Goal: Task Accomplishment & Management: Use online tool/utility

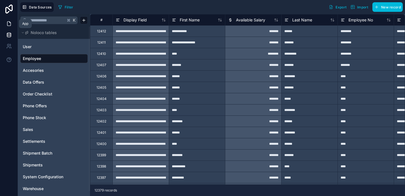
click at [11, 24] on icon at bounding box center [9, 24] width 6 height 6
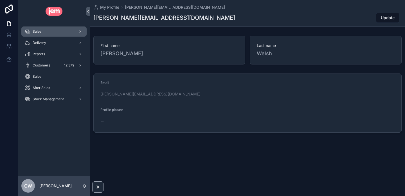
click at [48, 32] on div "Sales" at bounding box center [54, 31] width 58 height 9
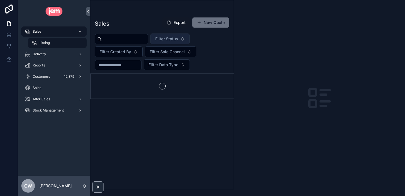
click at [176, 40] on span "Filter Status" at bounding box center [166, 39] width 23 height 6
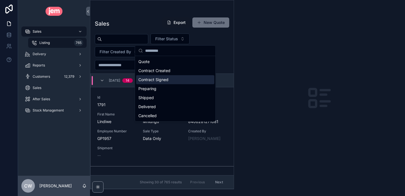
click at [167, 83] on div "Contract Signed" at bounding box center [175, 79] width 78 height 9
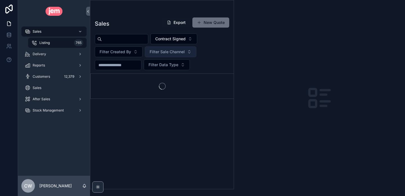
click at [166, 52] on span "Filter Sale Channel" at bounding box center [166, 52] width 35 height 6
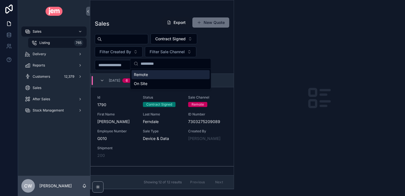
click at [227, 55] on div "Contract Signed Filter Created By Filter Sale Channel Filter Data Type" at bounding box center [161, 51] width 143 height 37
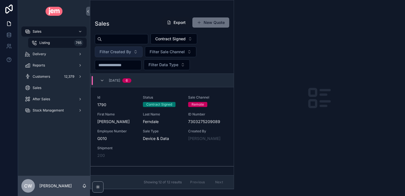
click at [127, 50] on span "Filter Created By" at bounding box center [114, 52] width 31 height 6
click at [239, 58] on div "scrollable content" at bounding box center [319, 98] width 171 height 196
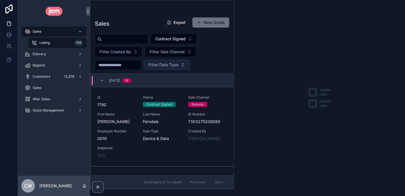
click at [169, 64] on span "Filter Data Type" at bounding box center [163, 65] width 30 height 6
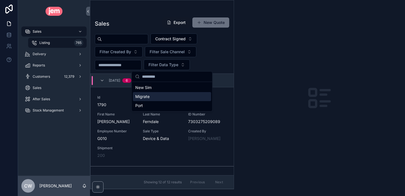
click at [151, 97] on div "Migrate" at bounding box center [172, 96] width 78 height 9
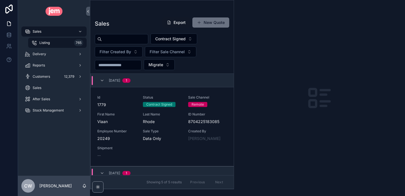
click at [117, 67] on input "scrollable content" at bounding box center [118, 65] width 46 height 8
type input "*********"
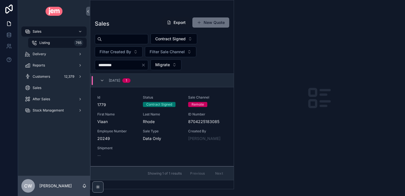
click at [178, 130] on span "Sale Type" at bounding box center [162, 131] width 39 height 4
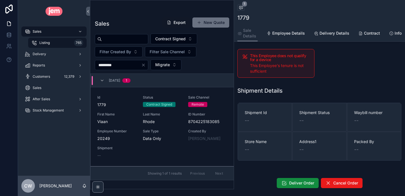
scroll to position [211, 0]
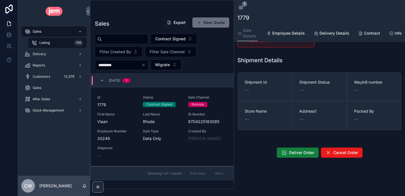
click at [300, 155] on span "Deliver Order" at bounding box center [301, 152] width 25 height 6
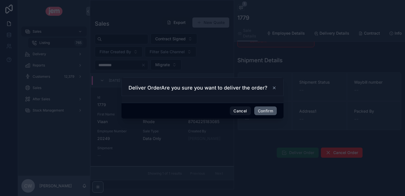
click at [262, 108] on button "Confirm" at bounding box center [265, 110] width 22 height 9
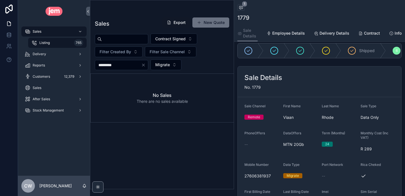
scroll to position [12, 0]
